Goal: Ask a question

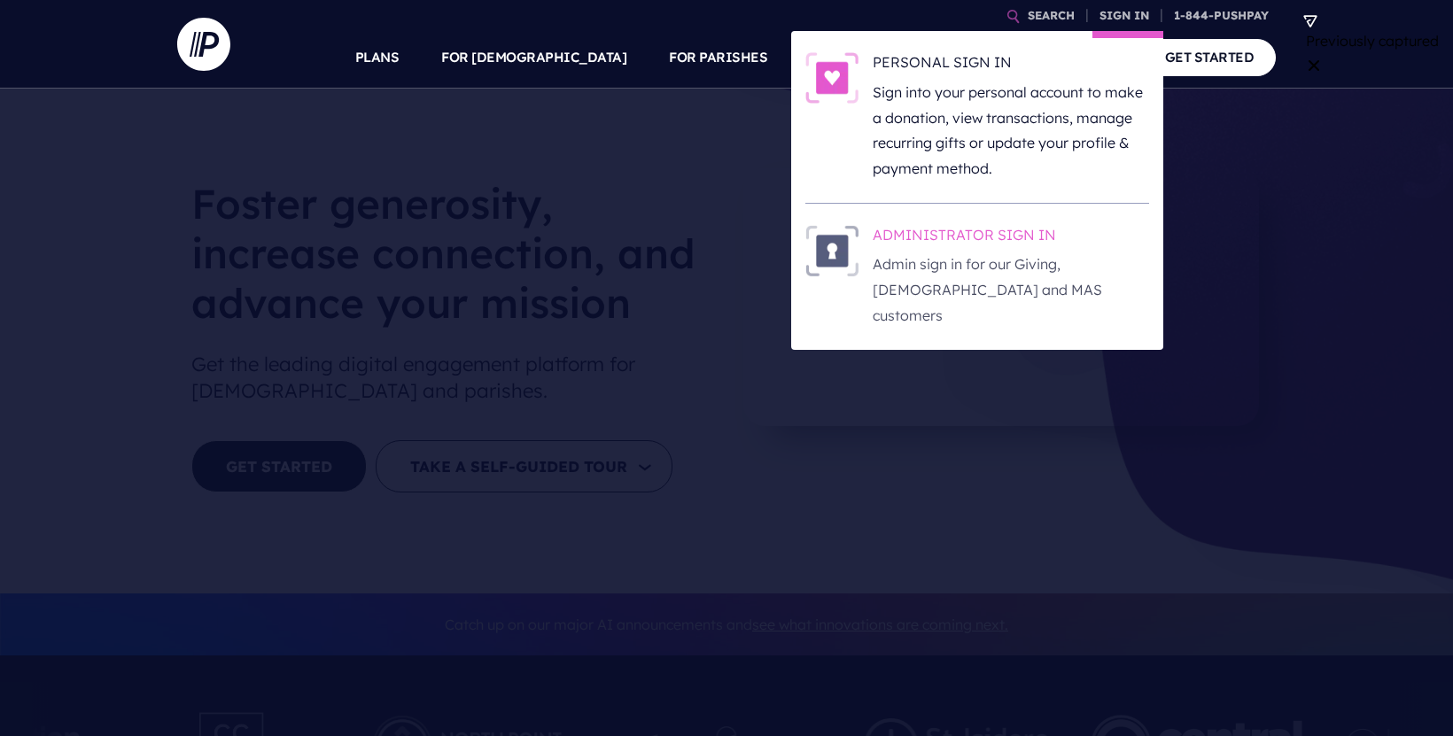
click at [969, 241] on h6 "ADMINISTRATOR SIGN IN" at bounding box center [1010, 238] width 276 height 27
click at [989, 238] on h6 "ADMINISTRATOR SIGN IN" at bounding box center [1010, 238] width 276 height 27
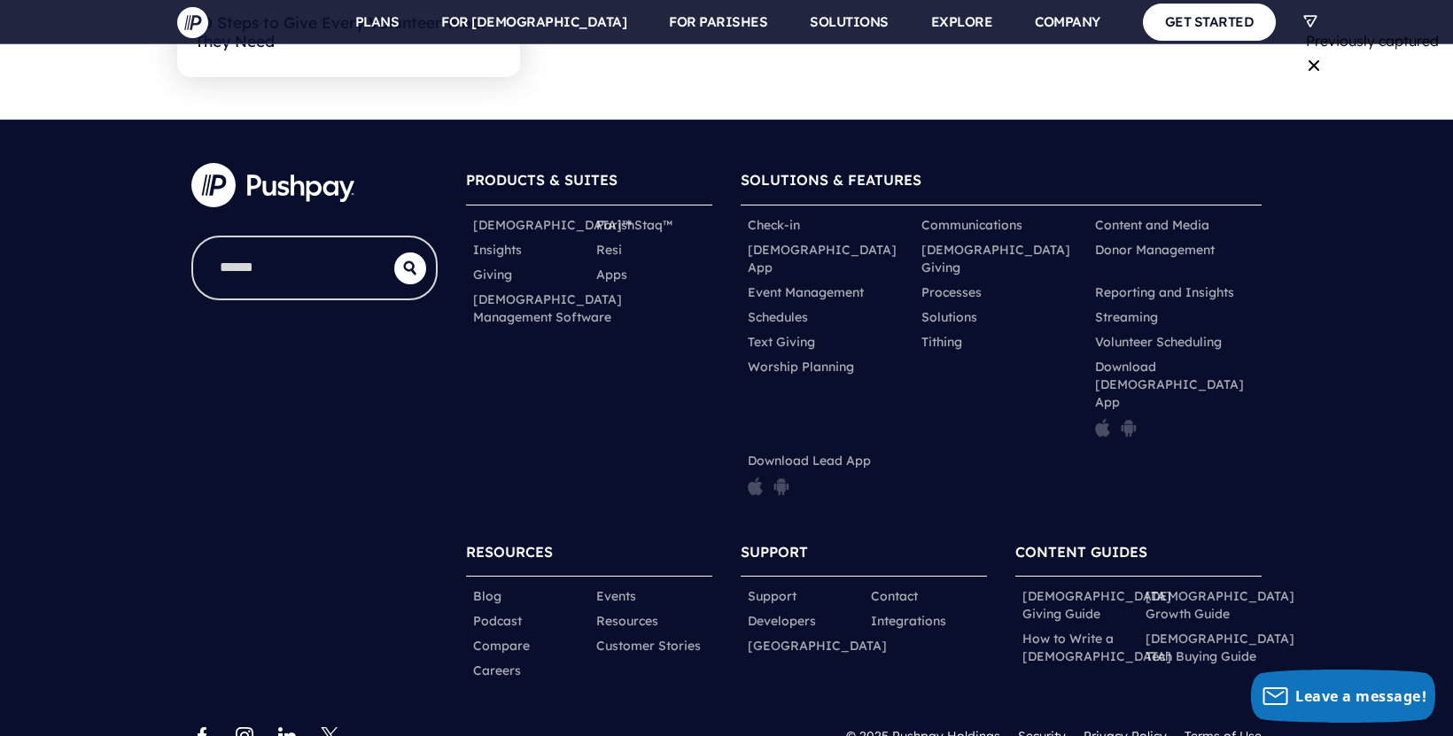
scroll to position [8041, 0]
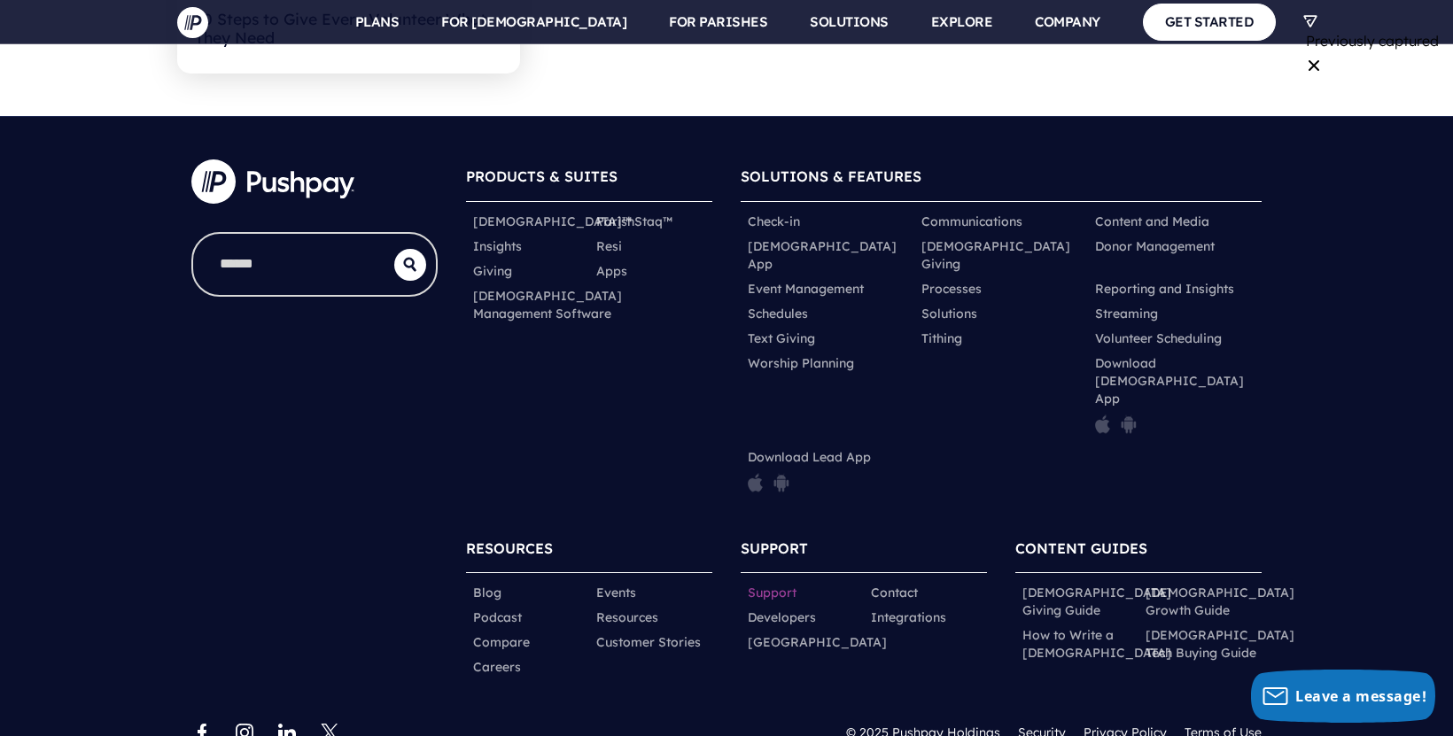
click at [788, 584] on link "Support" at bounding box center [772, 593] width 49 height 18
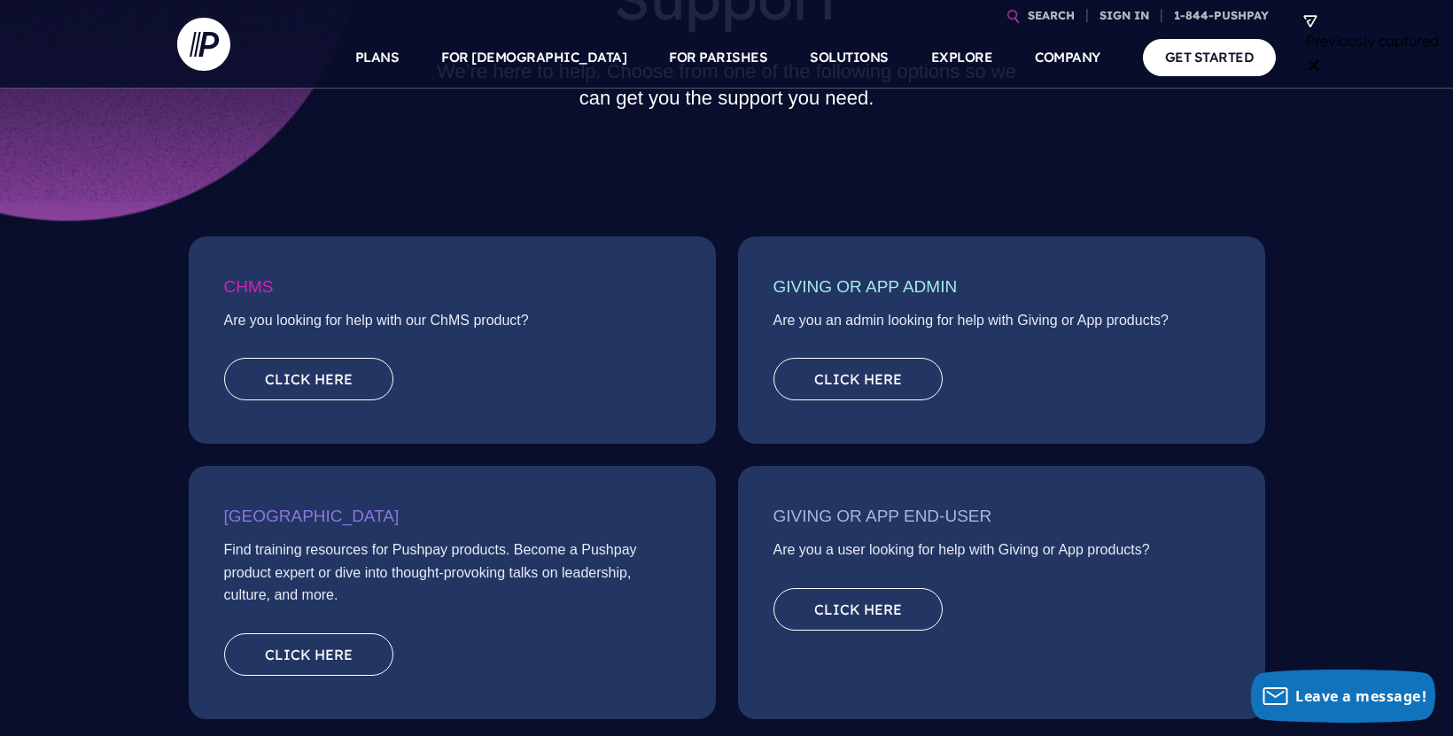
scroll to position [207, 0]
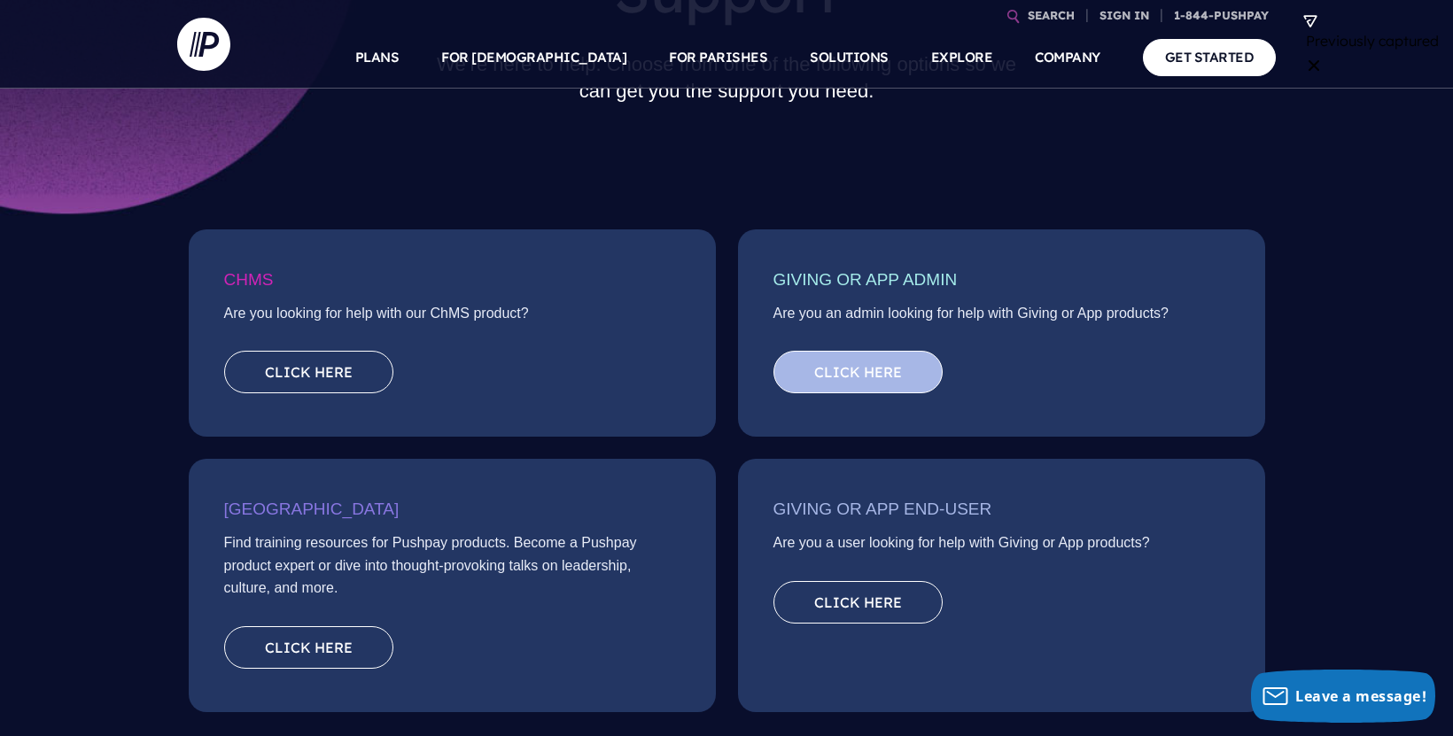
click at [892, 376] on link "Click here" at bounding box center [857, 372] width 169 height 43
click at [880, 372] on link "Click here" at bounding box center [857, 372] width 169 height 43
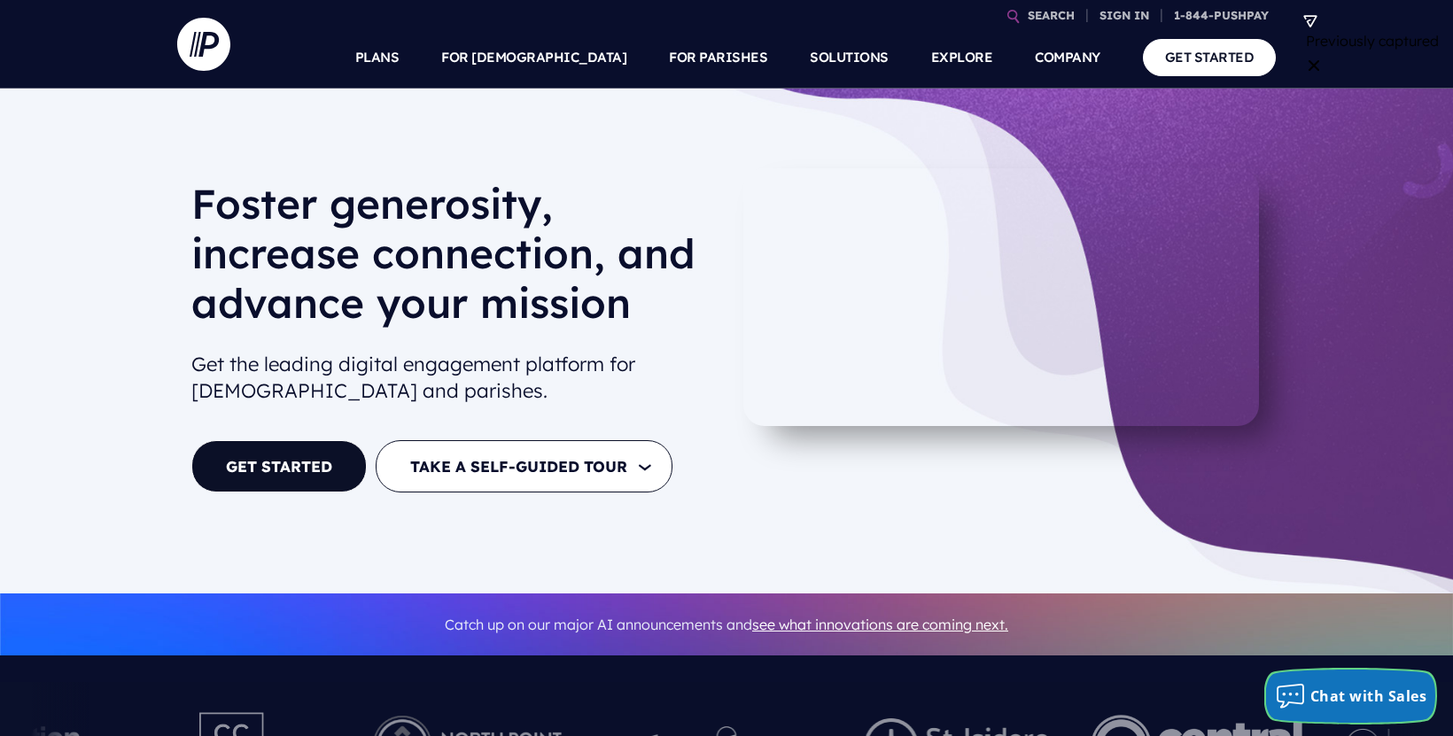
click at [1360, 708] on div "Chat with Sales" at bounding box center [1351, 696] width 170 height 28
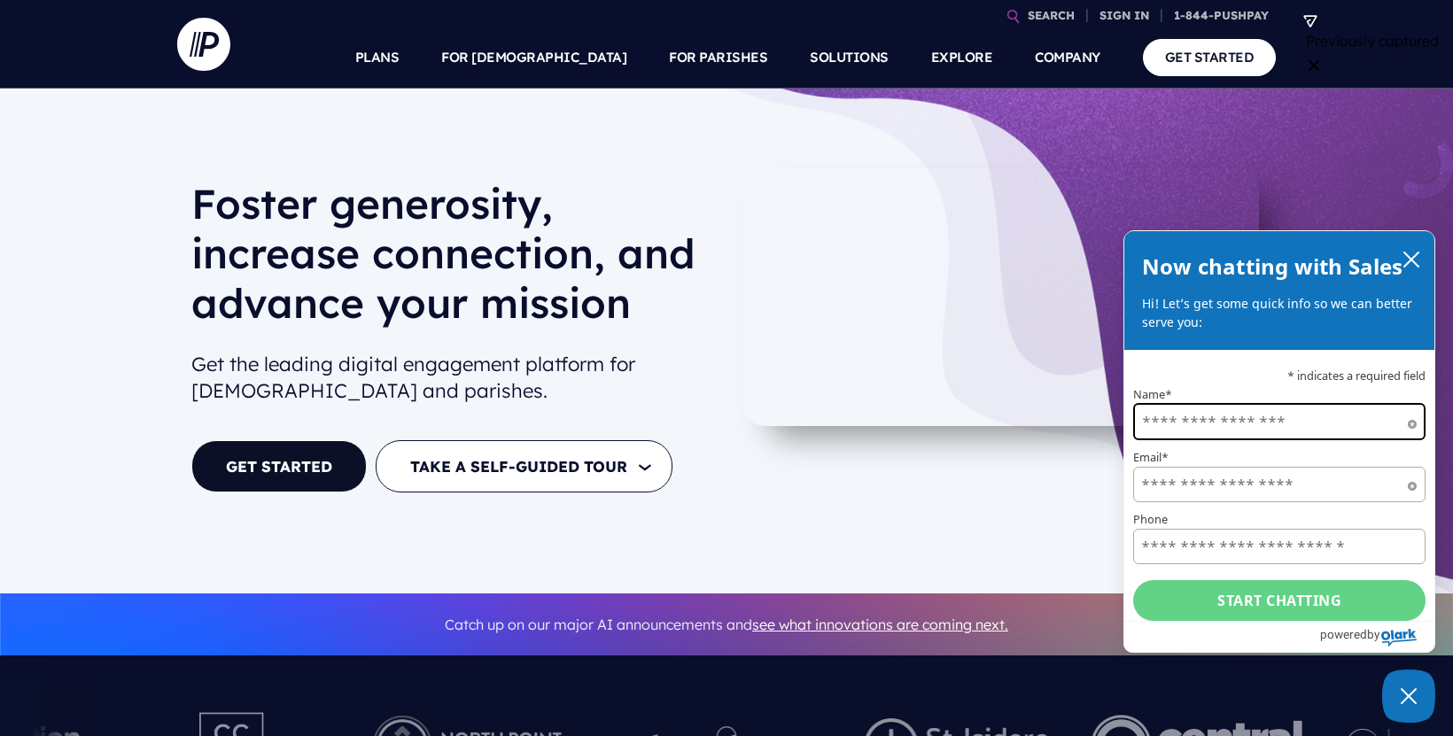
click at [1361, 422] on input "Name*" at bounding box center [1279, 421] width 292 height 37
type input "*"
